Goal: Task Accomplishment & Management: Use online tool/utility

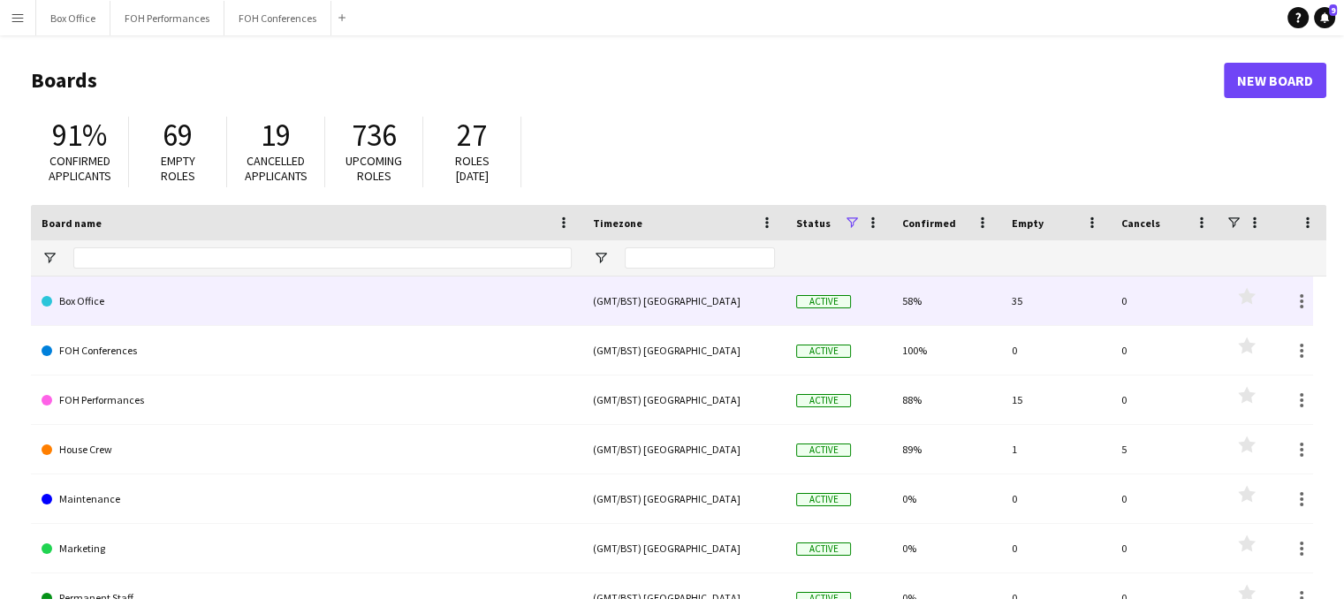
click at [216, 295] on link "Box Office" at bounding box center [307, 300] width 530 height 49
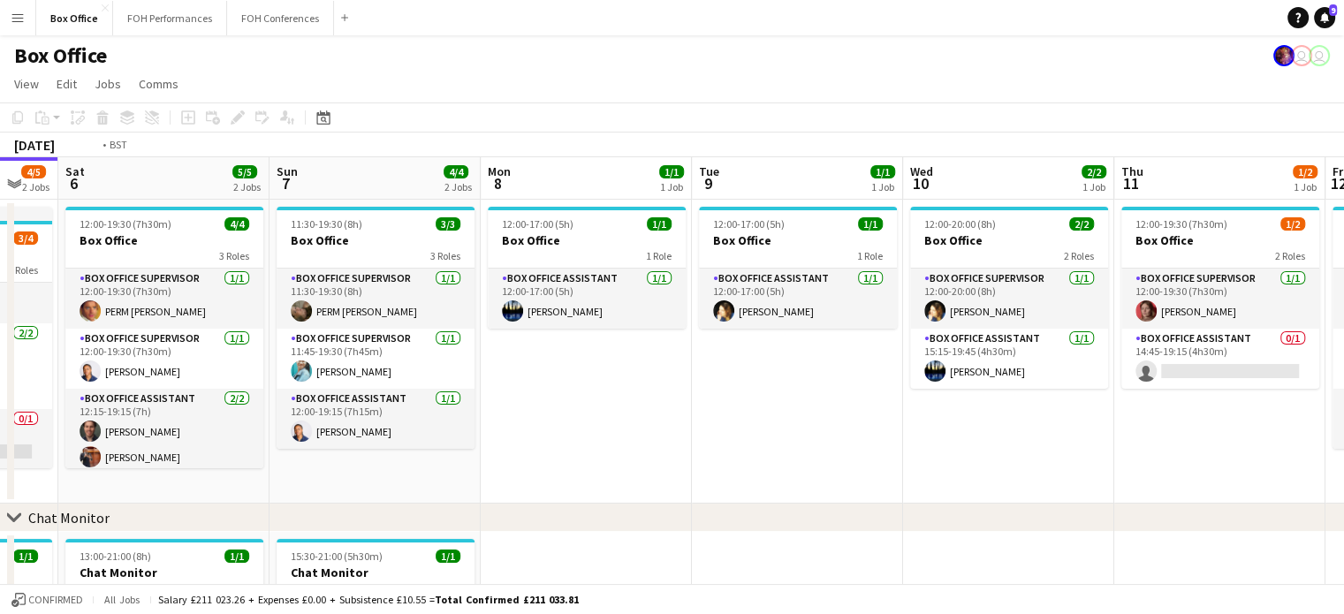
scroll to position [0, 632]
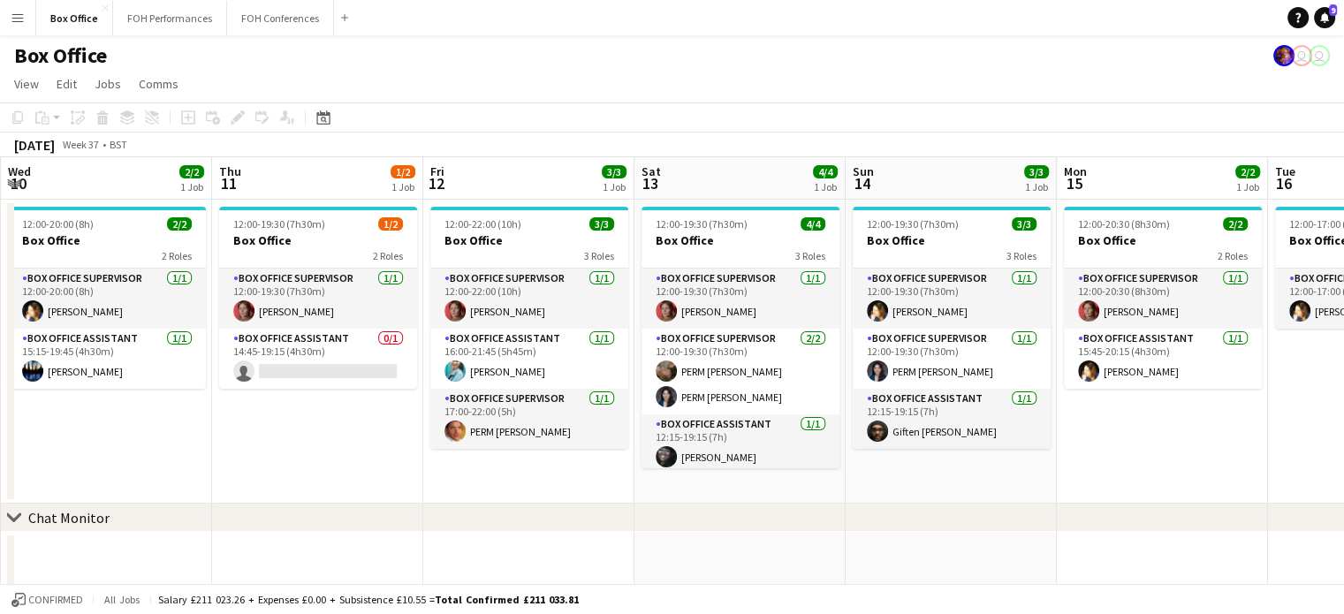
drag, startPoint x: 1266, startPoint y: 178, endPoint x: 0, endPoint y: 208, distance: 1266.2
click at [0, 208] on app-calendar-viewport "Sun 7 4/4 2 Jobs Mon 8 1/1 1 Job Tue 9 1/1 1 Job Wed 10 2/2 1 Job Thu 11 1/2 1 …" at bounding box center [672, 427] width 1344 height 541
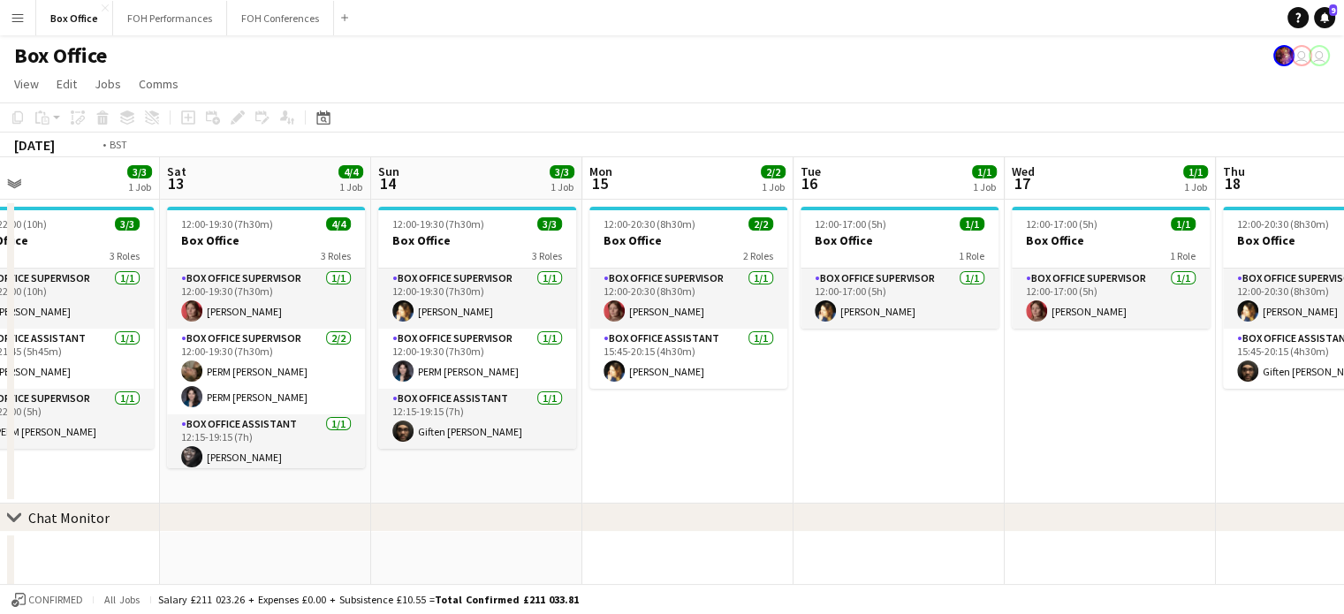
scroll to position [0, 820]
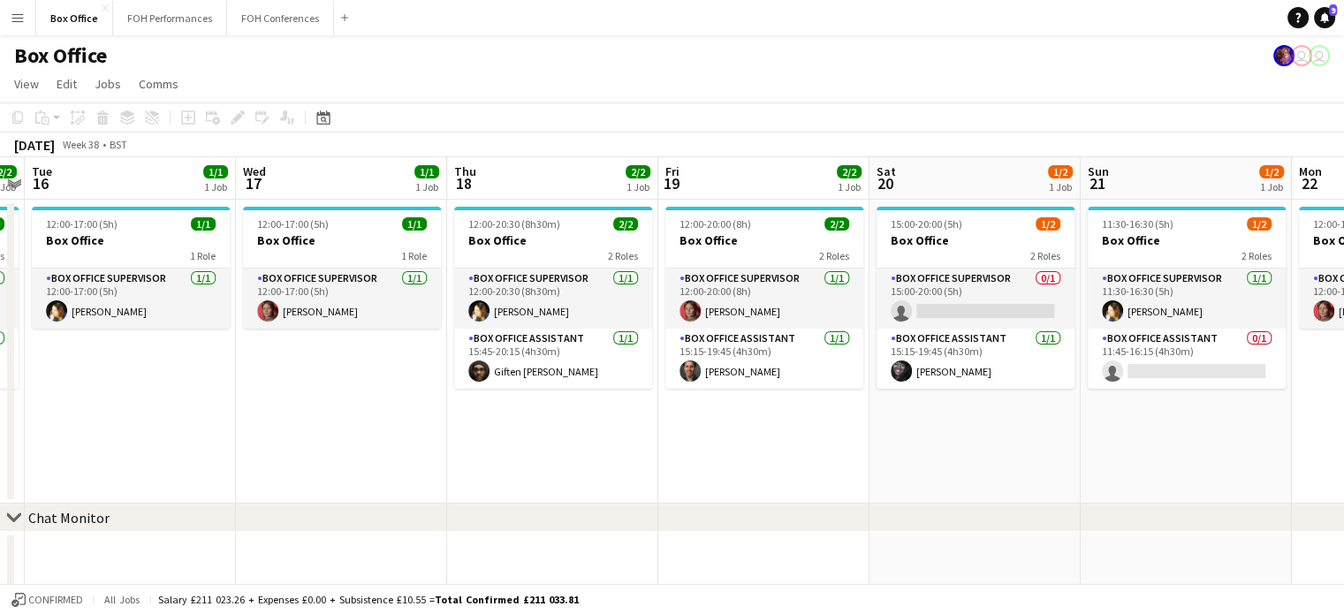
drag, startPoint x: 1242, startPoint y: 190, endPoint x: 0, endPoint y: 236, distance: 1242.8
click at [0, 236] on app-calendar-viewport "Fri 12 3/3 1 Job Sat 13 4/4 1 Job Sun 14 3/3 1 Job Mon 15 2/2 1 Job Tue 16 1/1 …" at bounding box center [672, 427] width 1344 height 541
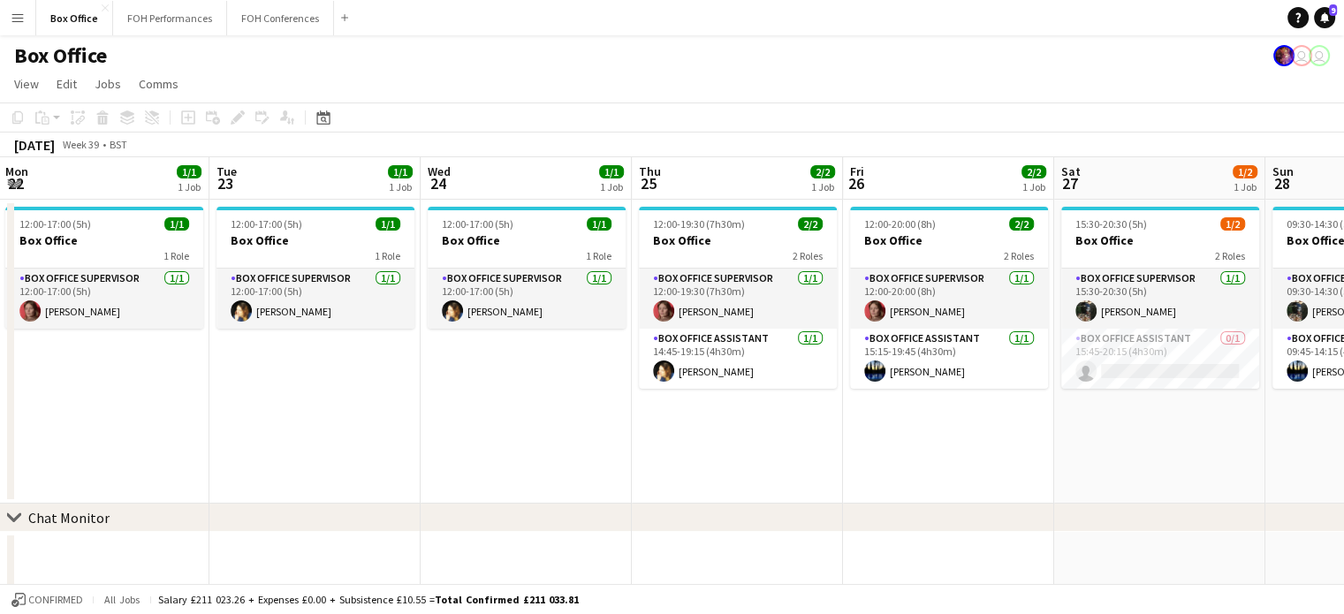
drag, startPoint x: 1293, startPoint y: 177, endPoint x: 0, endPoint y: 251, distance: 1295.3
click at [0, 251] on app-calendar-viewport "Fri 19 2/2 1 Job Sat 20 1/2 1 Job Sun 21 1/2 1 Job Mon 22 1/1 1 Job Tue 23 1/1 …" at bounding box center [672, 427] width 1344 height 541
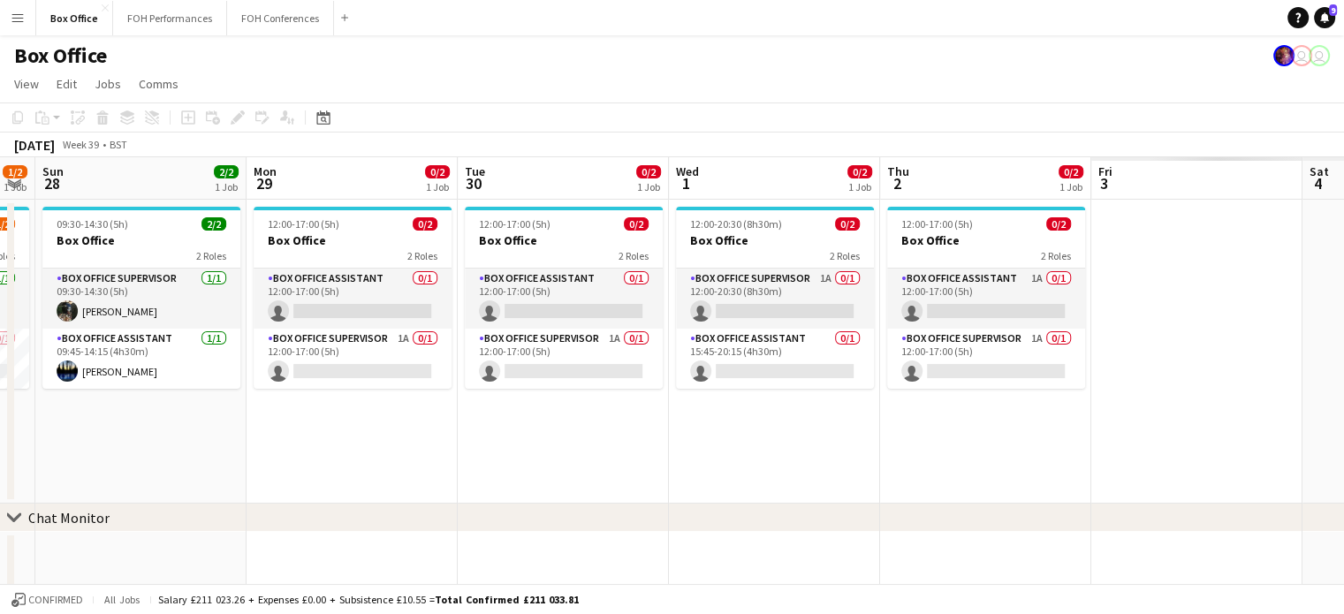
drag, startPoint x: 1230, startPoint y: 174, endPoint x: 0, endPoint y: 196, distance: 1229.8
click at [0, 196] on app-calendar-viewport "Thu 25 2/2 1 Job Fri 26 2/2 1 Job Sat 27 1/2 1 Job Sun 28 2/2 1 Job Mon 29 0/2 …" at bounding box center [672, 427] width 1344 height 541
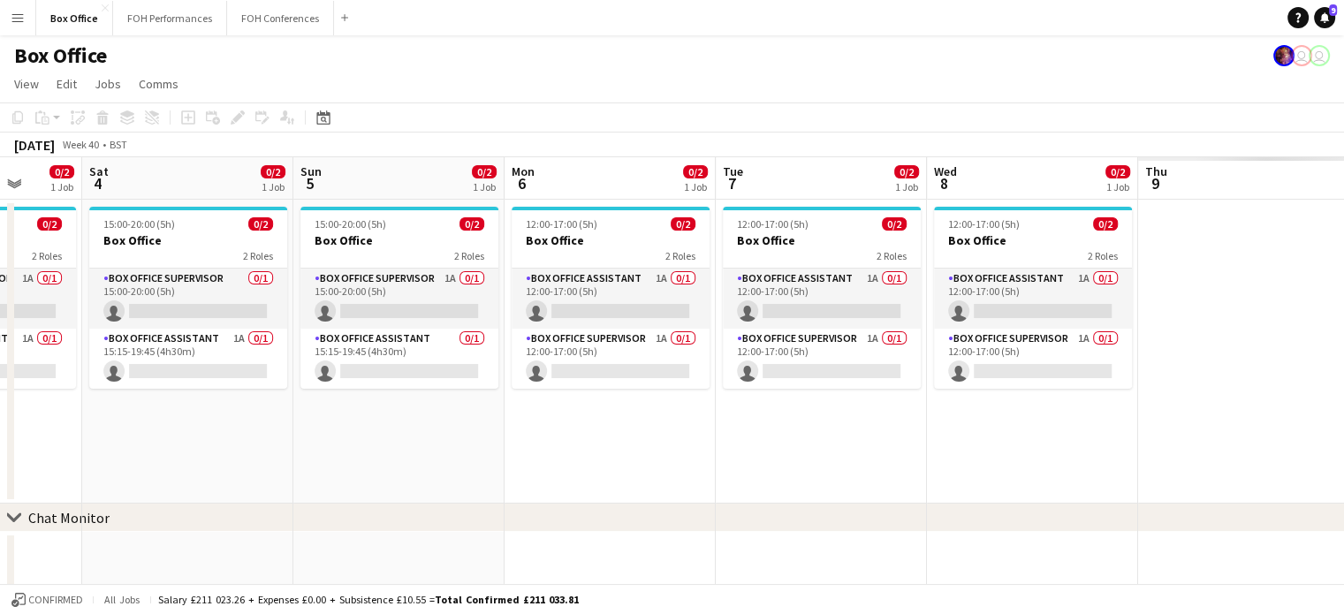
drag, startPoint x: 1184, startPoint y: 185, endPoint x: 0, endPoint y: 198, distance: 1183.8
click at [0, 198] on app-calendar-viewport "Wed 1 0/2 1 Job Thu 2 0/2 1 Job Fri 3 0/2 1 Job Sat 4 0/2 1 Job Sun 5 0/2 1 Job…" at bounding box center [672, 427] width 1344 height 541
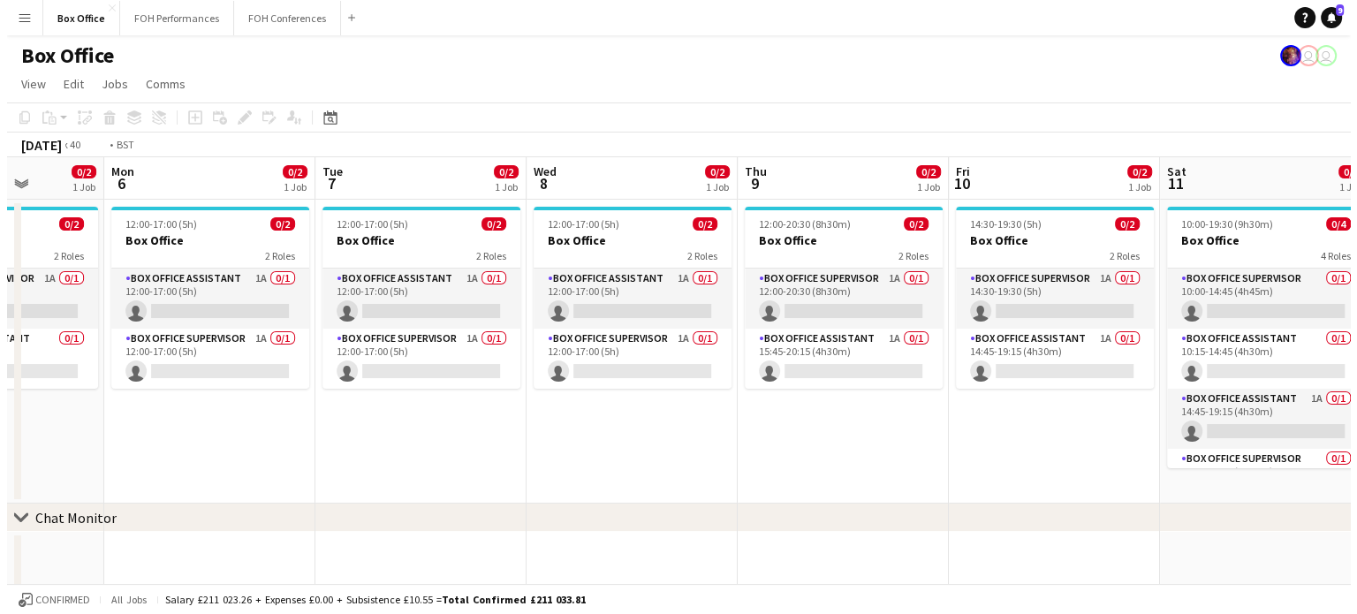
scroll to position [0, 707]
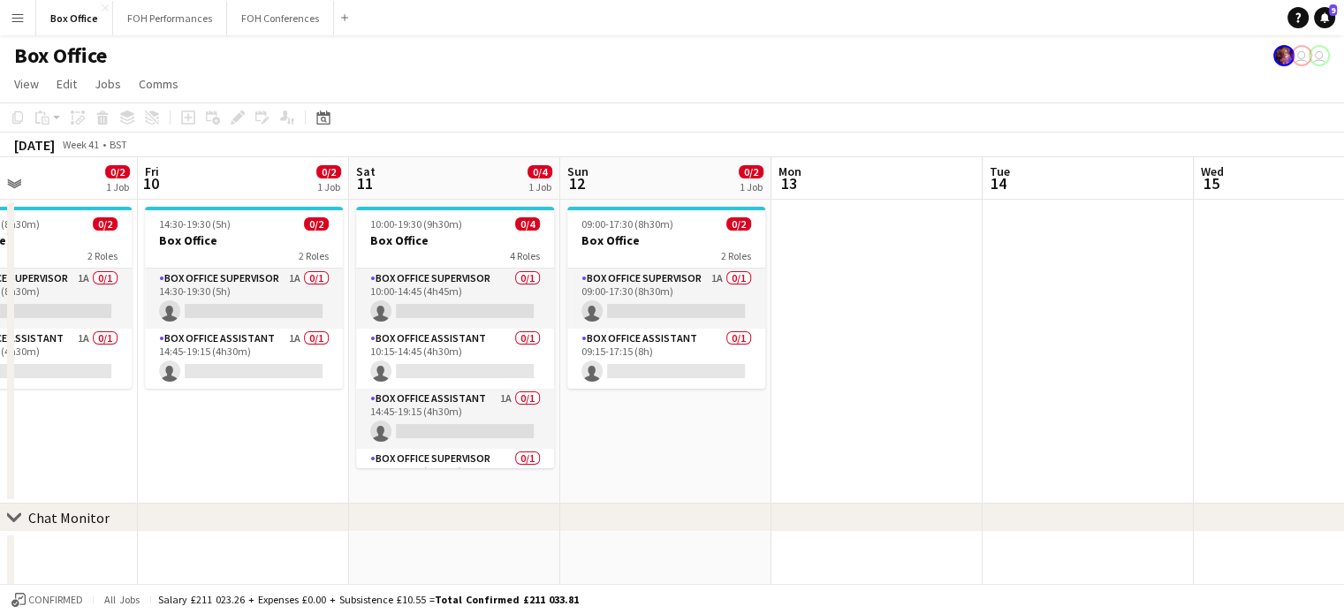
drag, startPoint x: 1215, startPoint y: 186, endPoint x: 4, endPoint y: 205, distance: 1211.2
click at [4, 205] on app-calendar-viewport "Mon 6 0/2 1 Job Tue 7 0/2 1 Job Wed 8 0/2 1 Job Thu 9 0/2 1 Job Fri 10 0/2 1 Jo…" at bounding box center [672, 427] width 1344 height 541
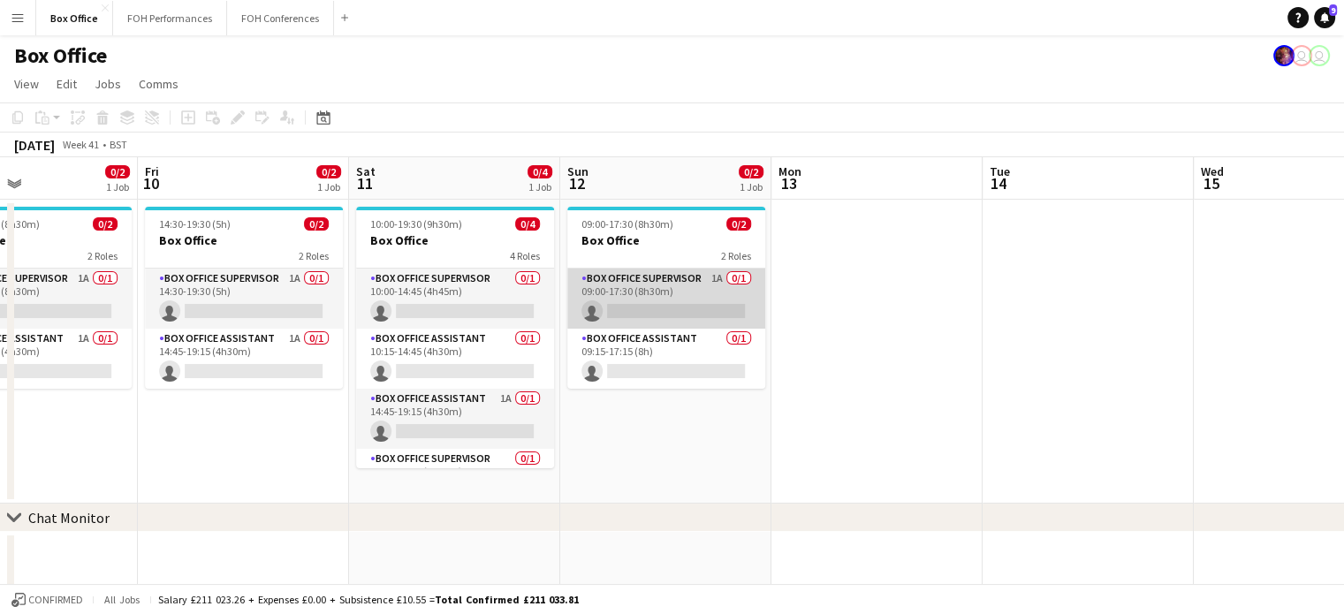
click at [661, 310] on app-card-role "Box Office Supervisor 1A 0/1 09:00-17:30 (8h30m) single-neutral-actions" at bounding box center [666, 299] width 198 height 60
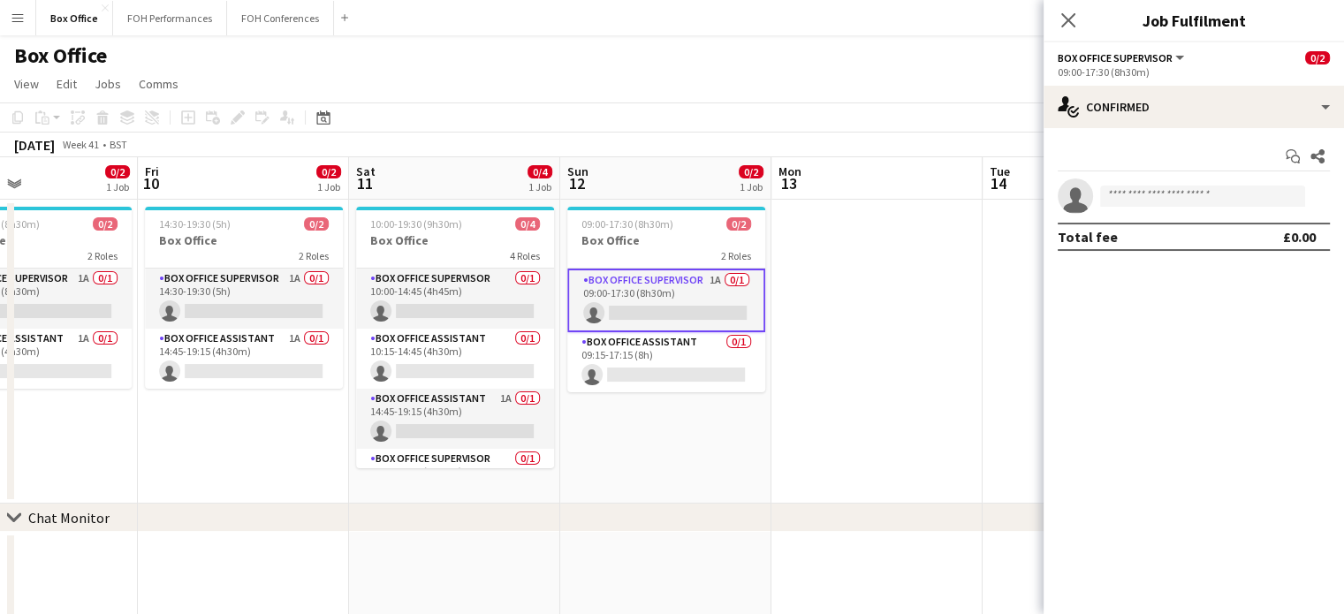
click at [852, 336] on app-date-cell at bounding box center [876, 352] width 211 height 304
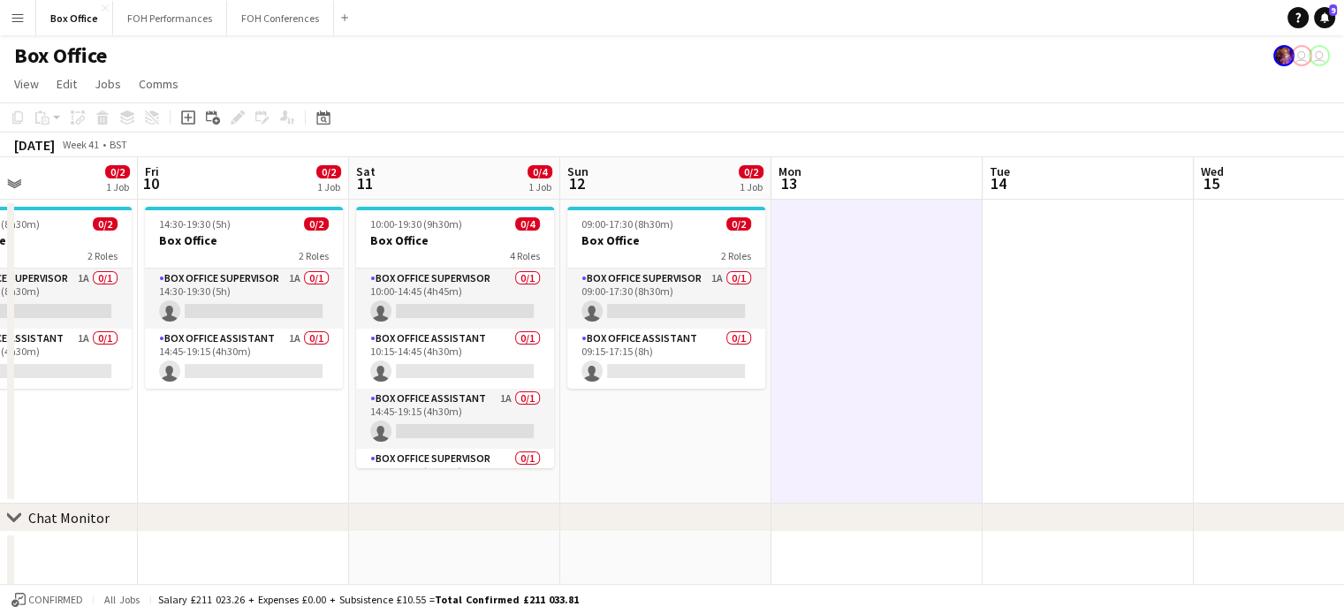
click at [1130, 127] on app-toolbar "Copy Paste Paste Ctrl+V Paste with crew Ctrl+Shift+V Paste linked Job [GEOGRAPH…" at bounding box center [672, 117] width 1344 height 30
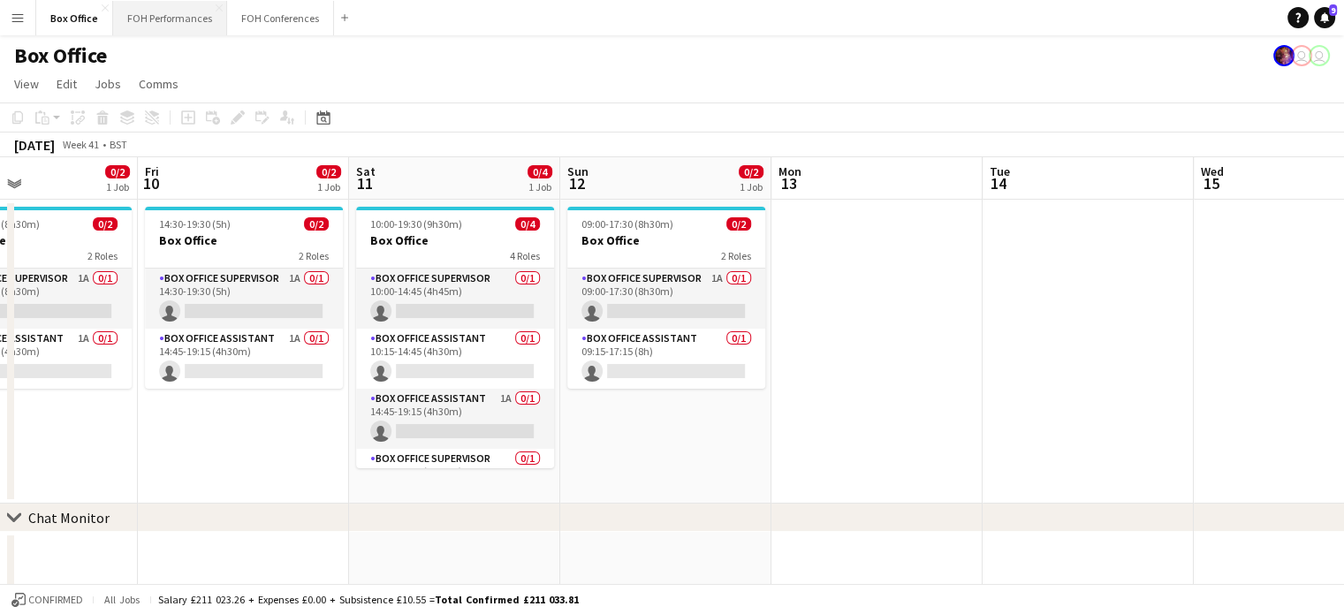
click at [173, 25] on button "FOH Performances Close" at bounding box center [170, 18] width 114 height 34
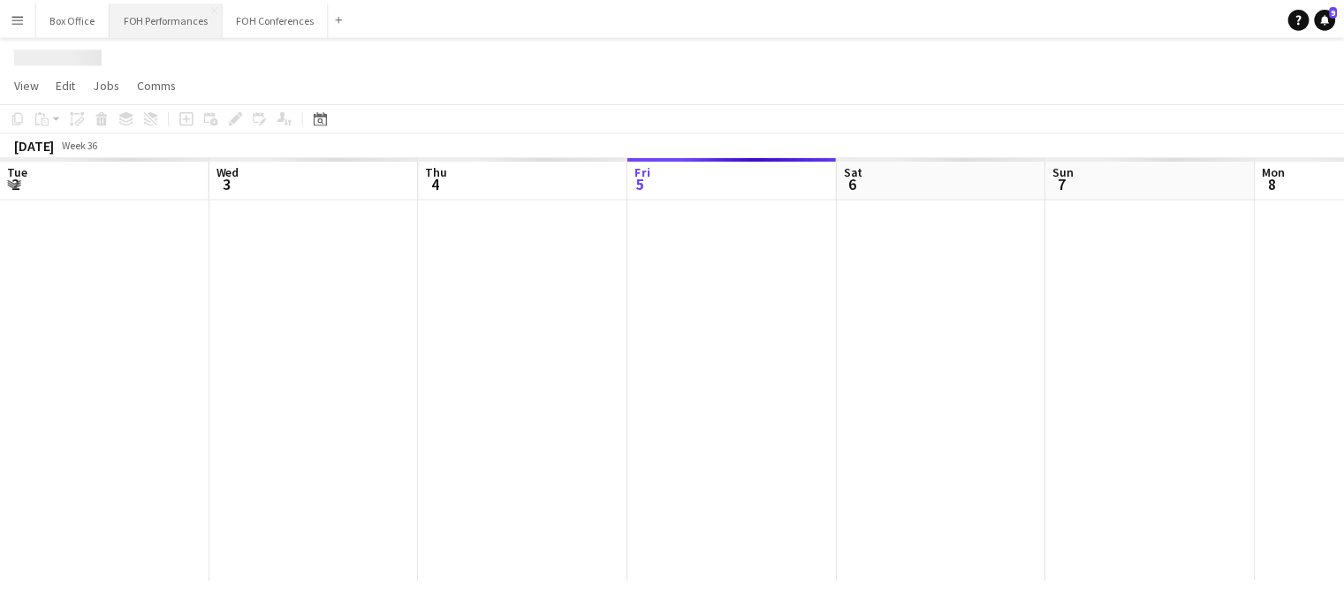
scroll to position [0, 422]
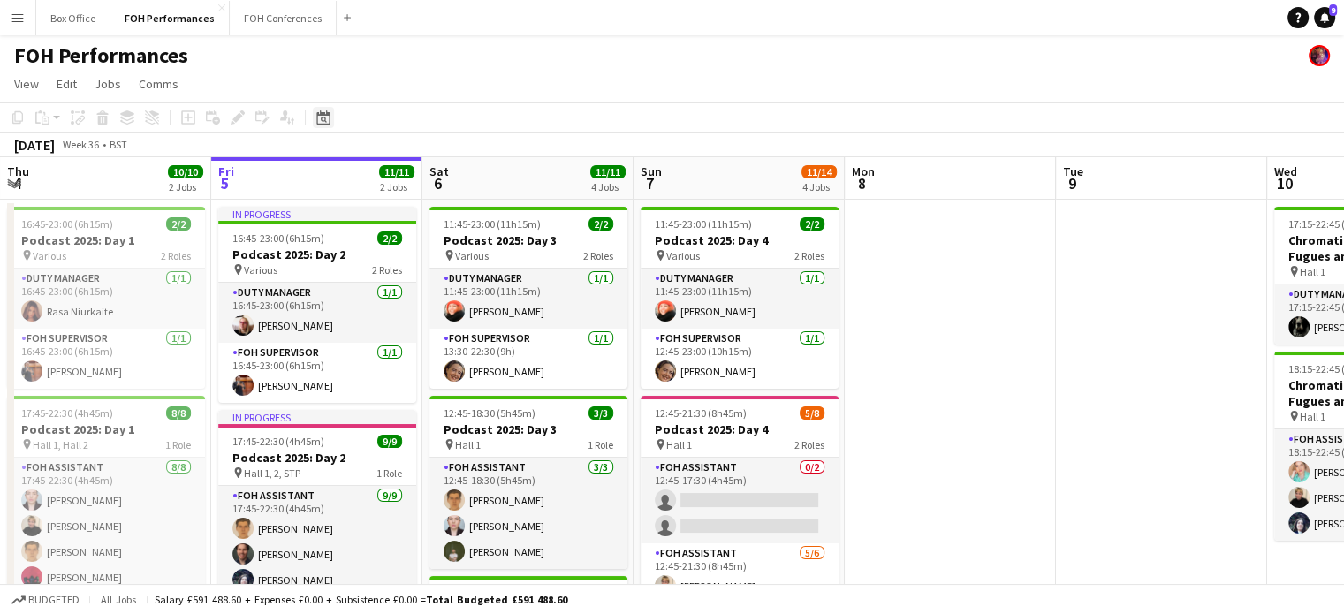
click at [329, 121] on icon at bounding box center [322, 117] width 13 height 14
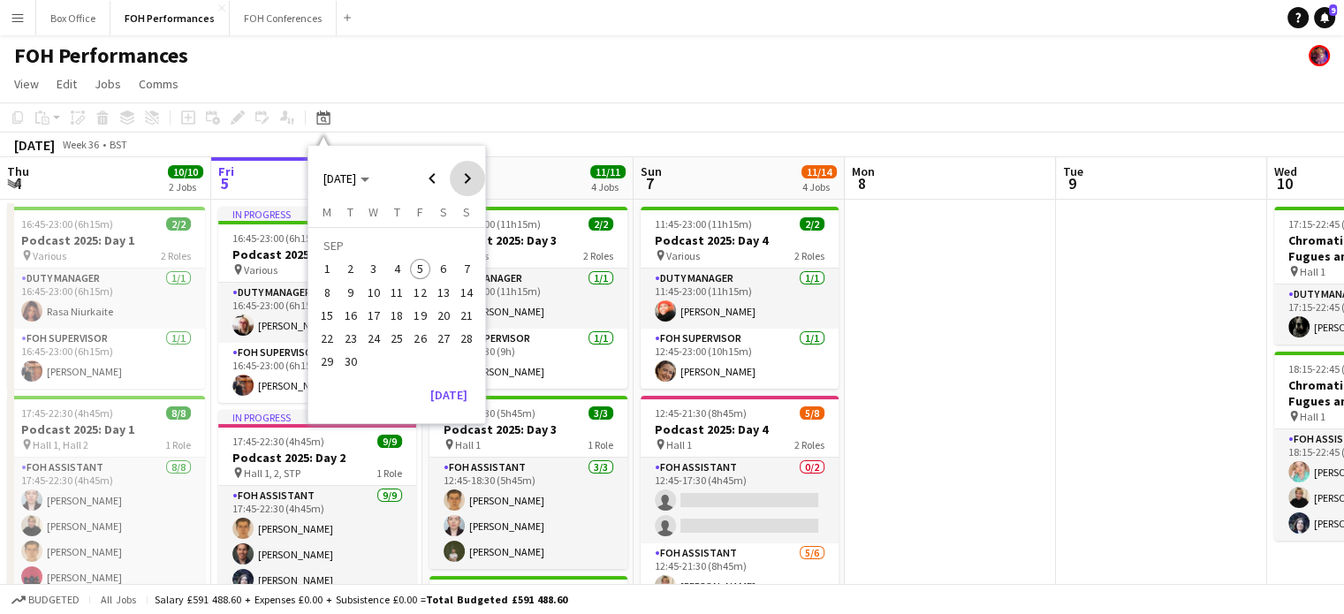
click at [463, 176] on span "Next month" at bounding box center [467, 178] width 35 height 35
click at [472, 294] on span "12" at bounding box center [466, 292] width 21 height 21
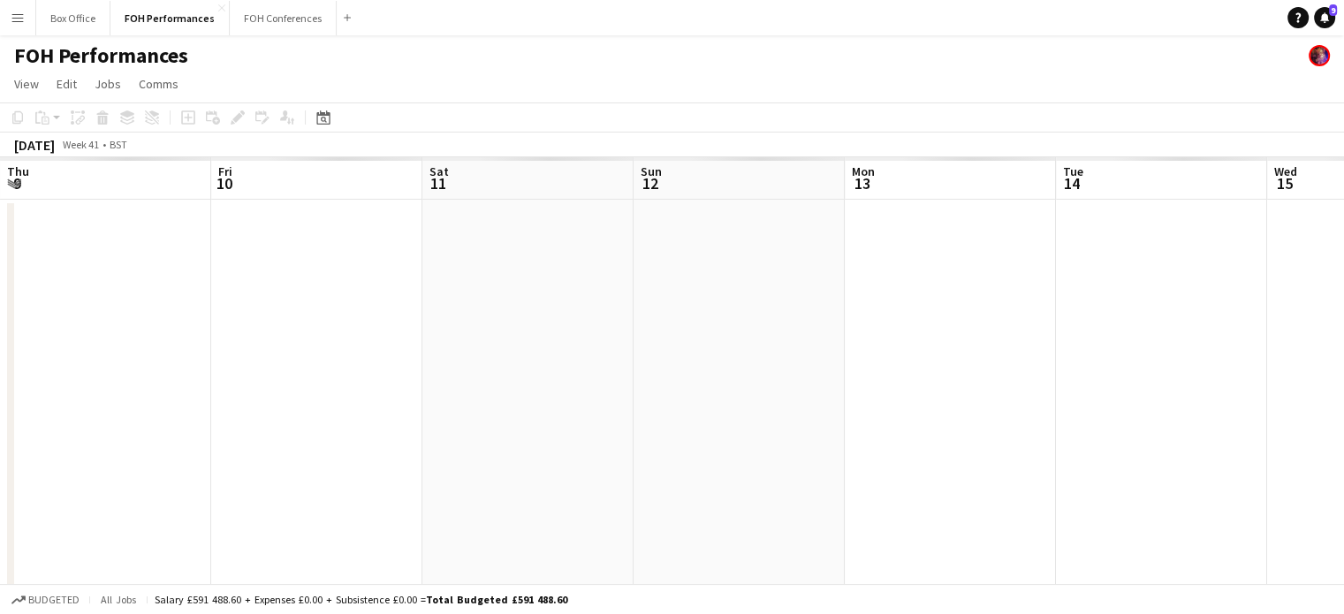
scroll to position [0, 608]
